Goal: Use online tool/utility: Utilize a website feature to perform a specific function

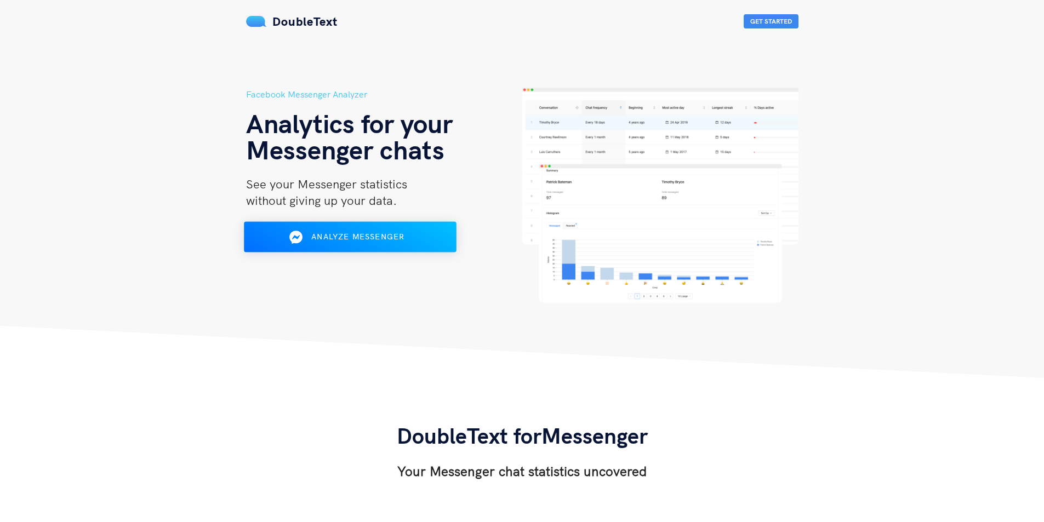
click at [362, 231] on div "Analyze Messenger" at bounding box center [349, 238] width 173 height 18
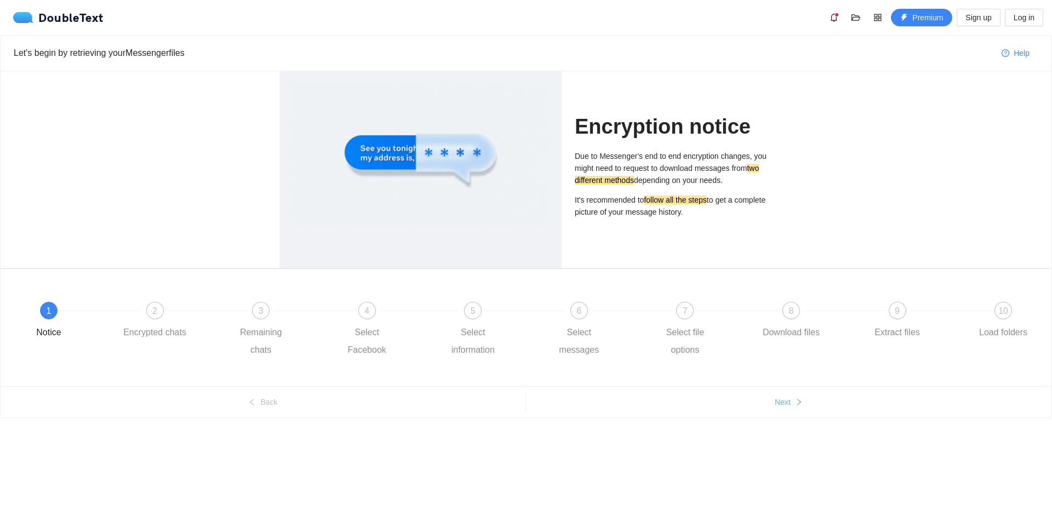
click at [778, 407] on span "Next" at bounding box center [783, 402] width 16 height 12
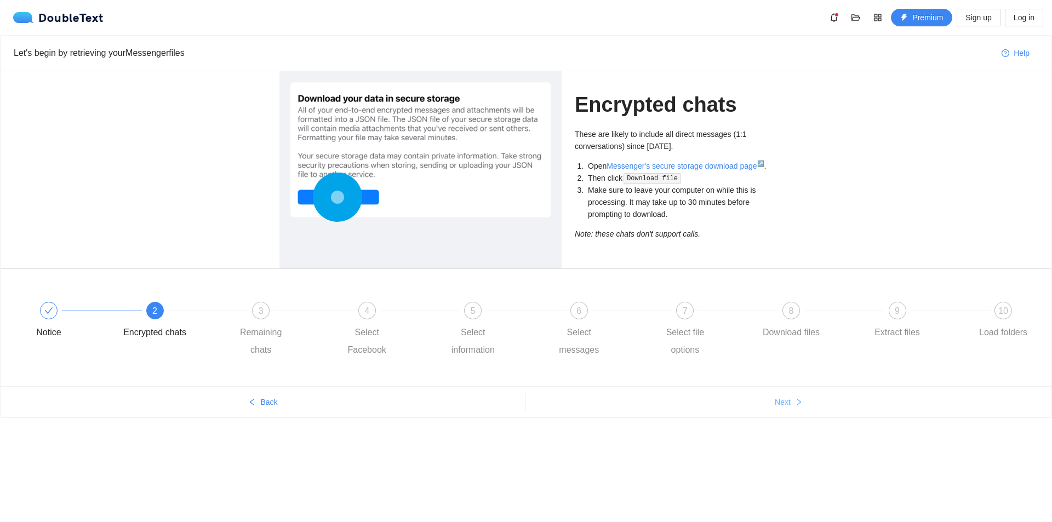
click at [782, 406] on span "Next" at bounding box center [783, 402] width 16 height 12
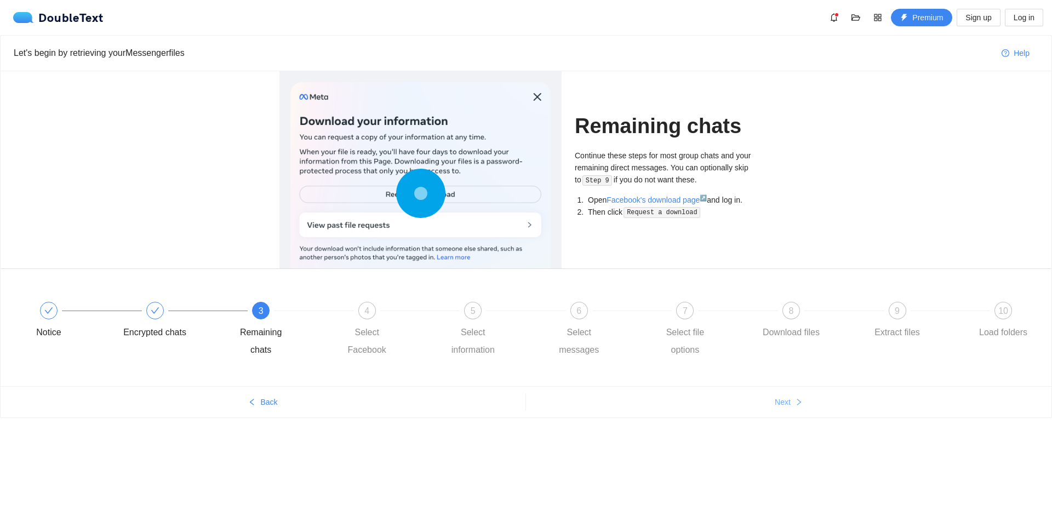
click at [782, 406] on span "Next" at bounding box center [783, 402] width 16 height 12
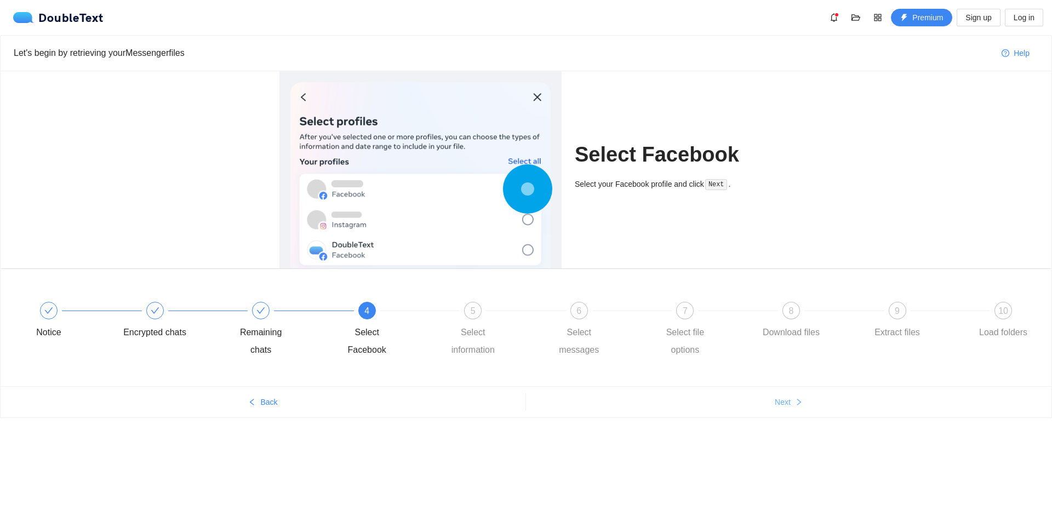
click at [782, 406] on span "Next" at bounding box center [783, 402] width 16 height 12
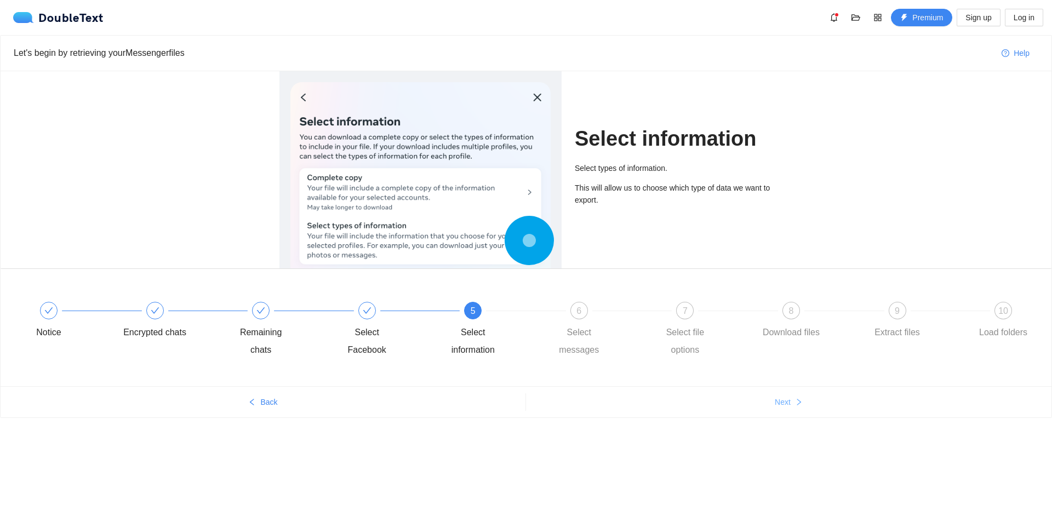
click at [782, 406] on span "Next" at bounding box center [783, 402] width 16 height 12
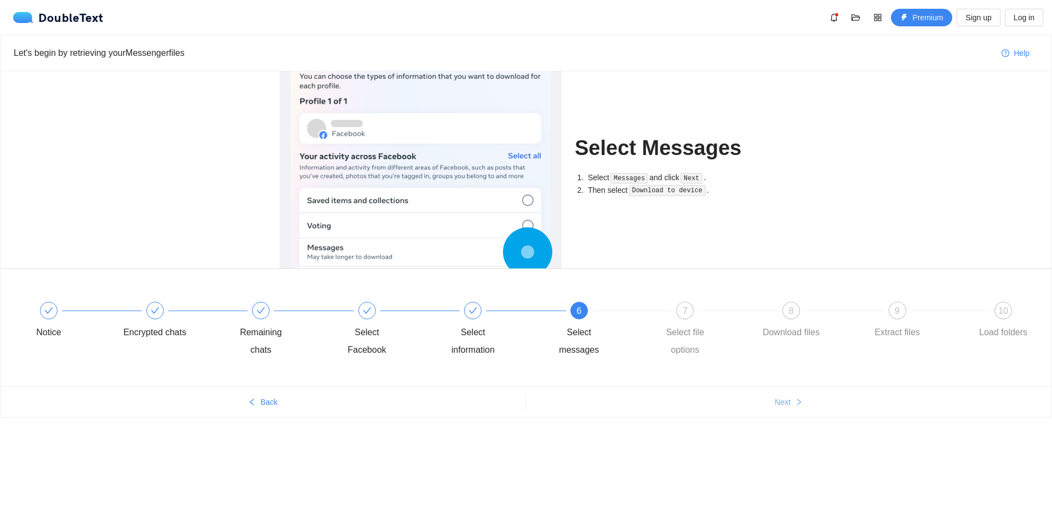
click at [782, 406] on span "Next" at bounding box center [783, 402] width 16 height 12
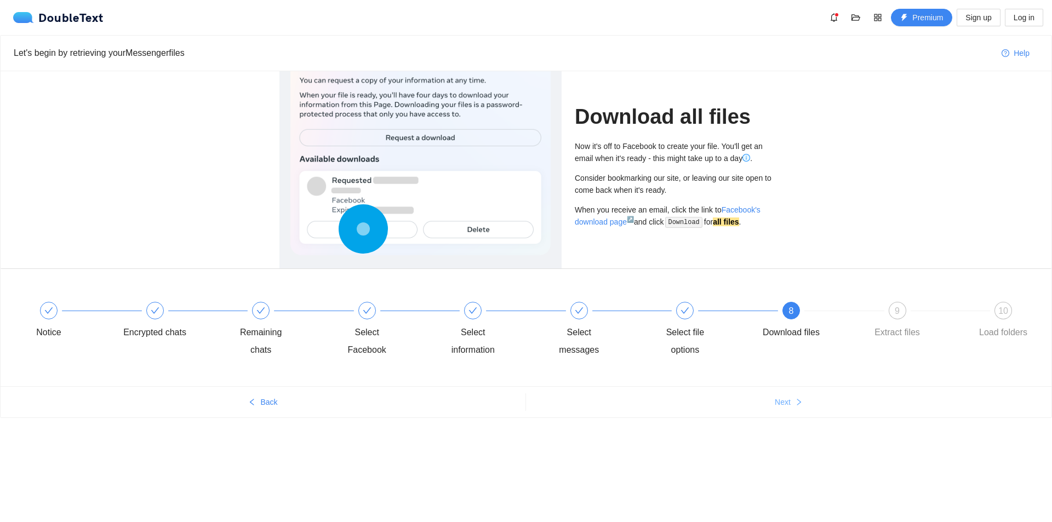
click at [782, 406] on span "Next" at bounding box center [783, 402] width 16 height 12
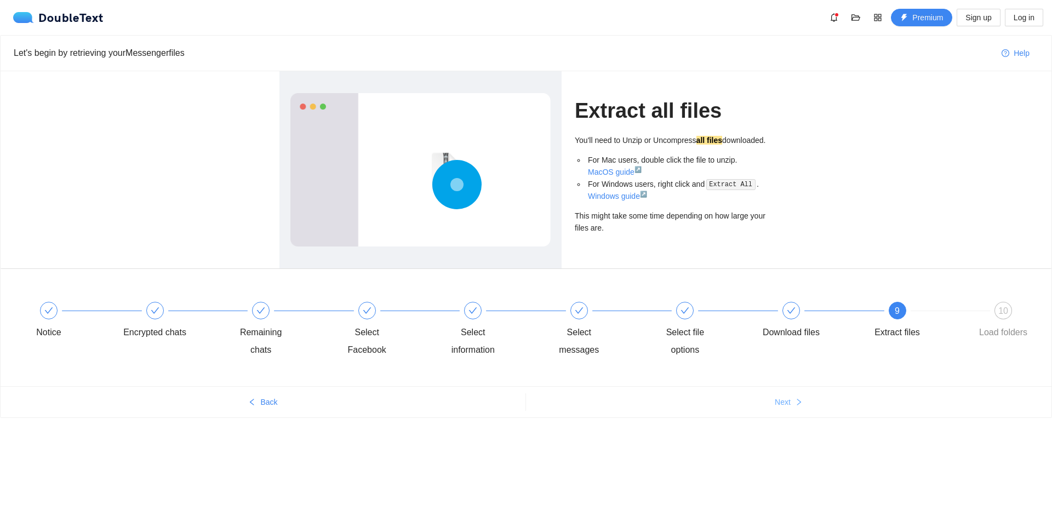
click at [782, 406] on span "Next" at bounding box center [783, 402] width 16 height 12
click at [782, 406] on div "Let's begin by retrieving your Messenger files Help Extract all files You'll ne…" at bounding box center [526, 247] width 1052 height 425
